Goal: Information Seeking & Learning: Find specific page/section

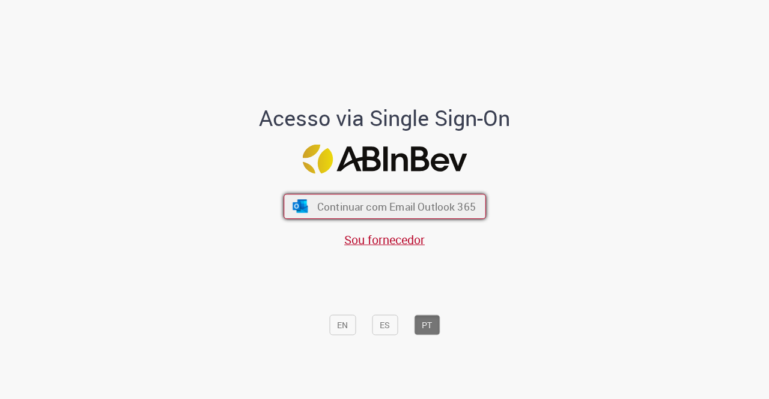
click at [410, 206] on span "Continuar com Email Outlook 365" at bounding box center [396, 207] width 159 height 14
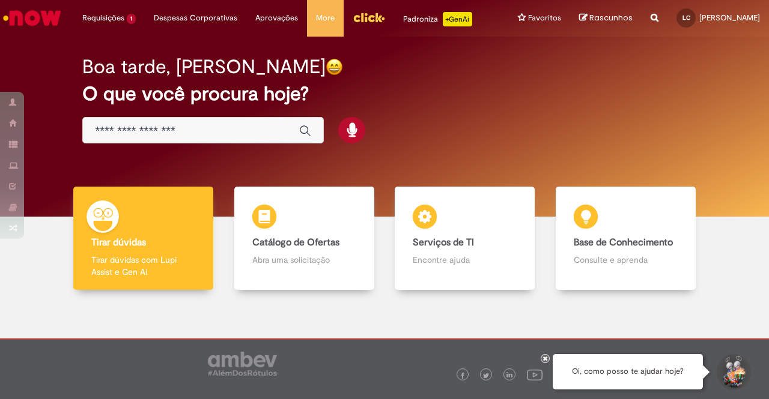
click at [369, 16] on img "Menu Cabeçalho" at bounding box center [369, 17] width 32 height 18
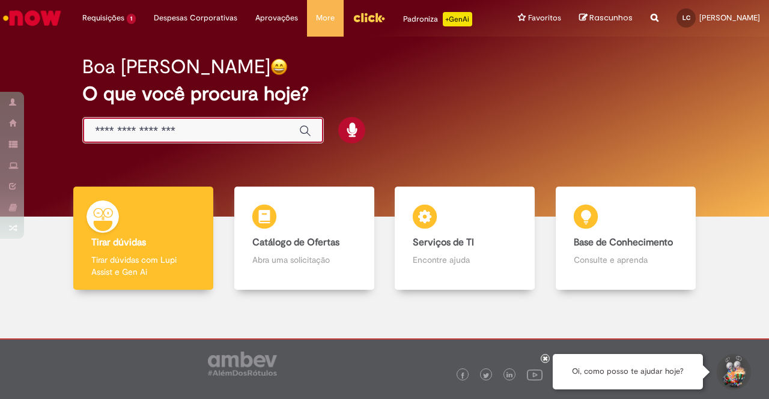
click at [220, 129] on input "Basta digitar aqui" at bounding box center [191, 131] width 192 height 14
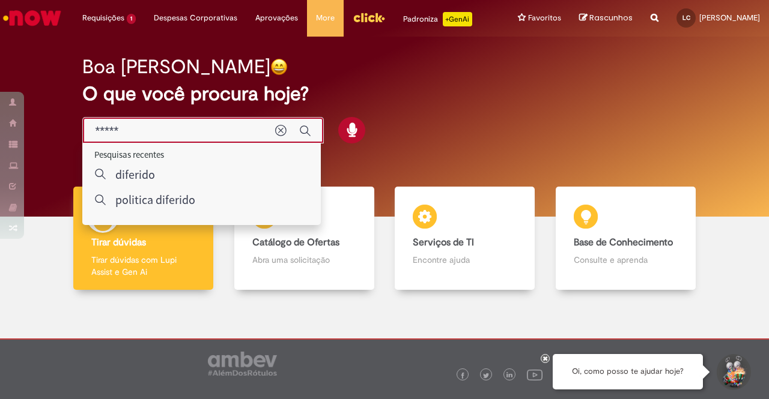
type input "*****"
